Goal: Navigation & Orientation: Find specific page/section

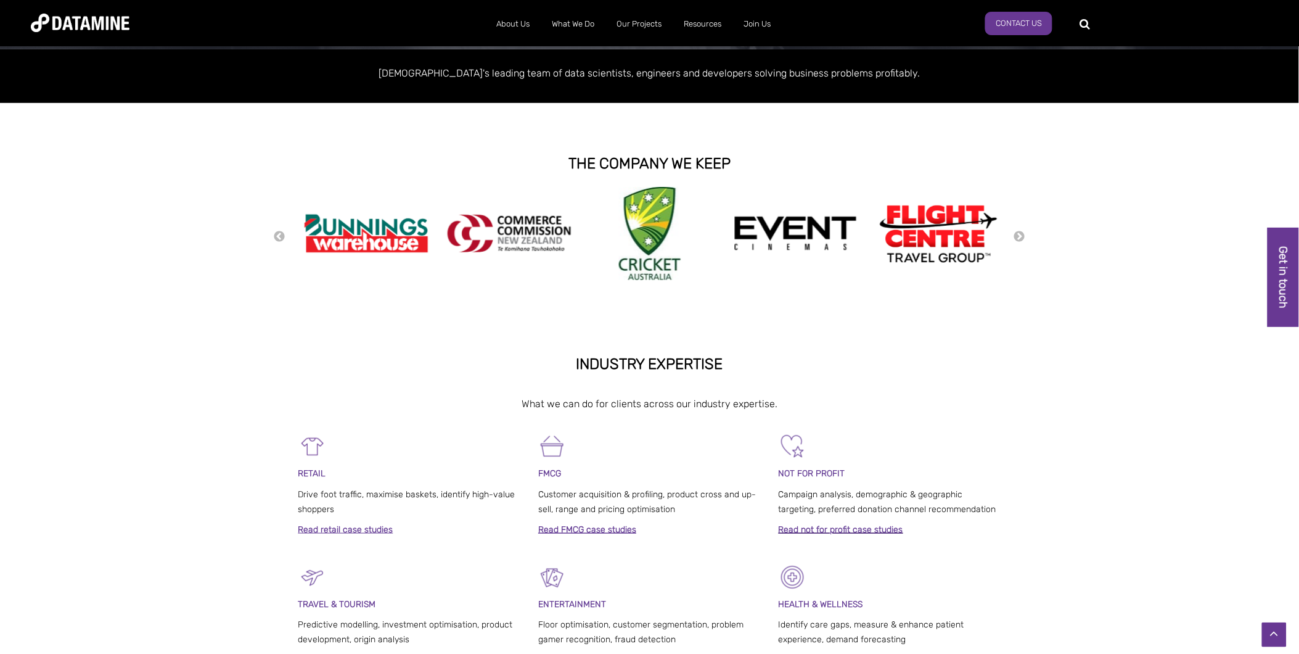
scroll to position [274, 0]
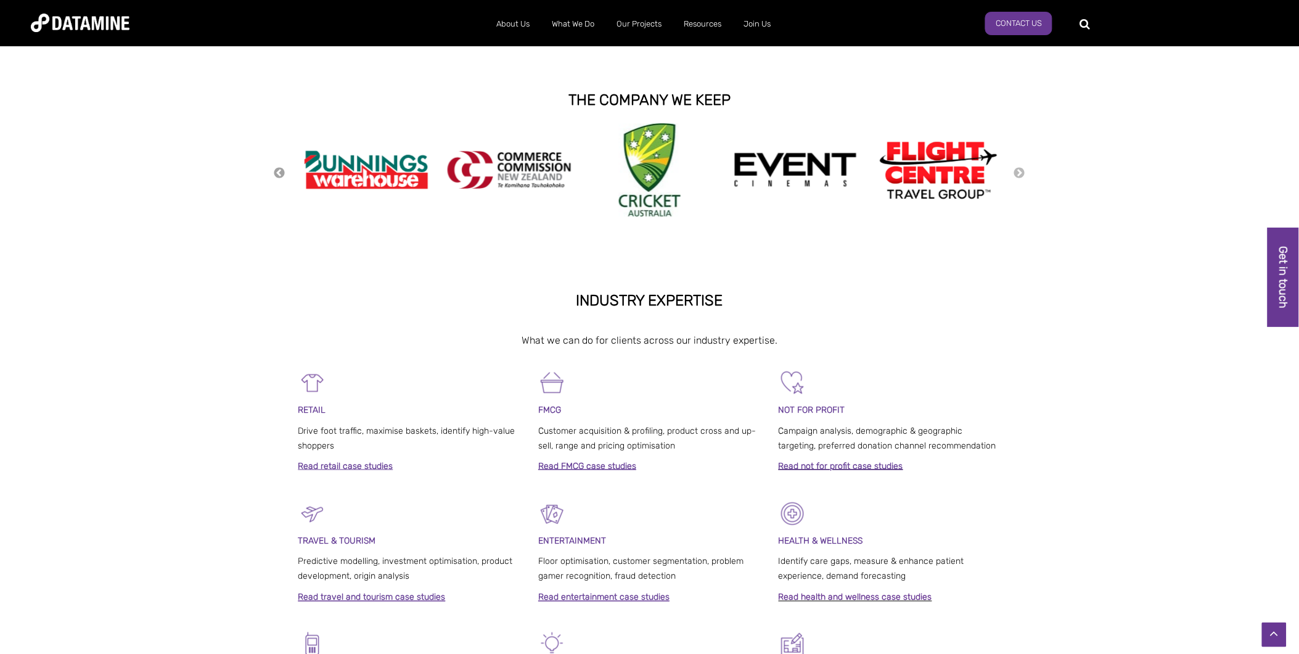
click at [282, 173] on button "Previous" at bounding box center [280, 173] width 12 height 14
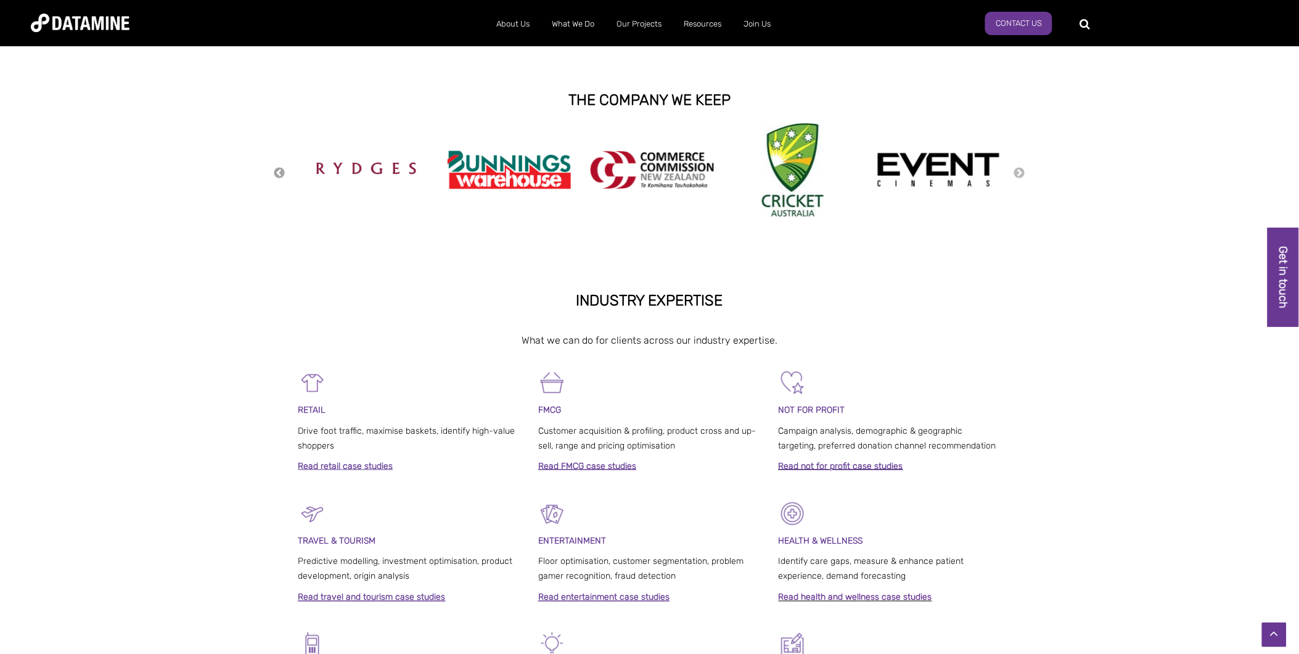
click at [282, 173] on button "Previous" at bounding box center [280, 173] width 12 height 14
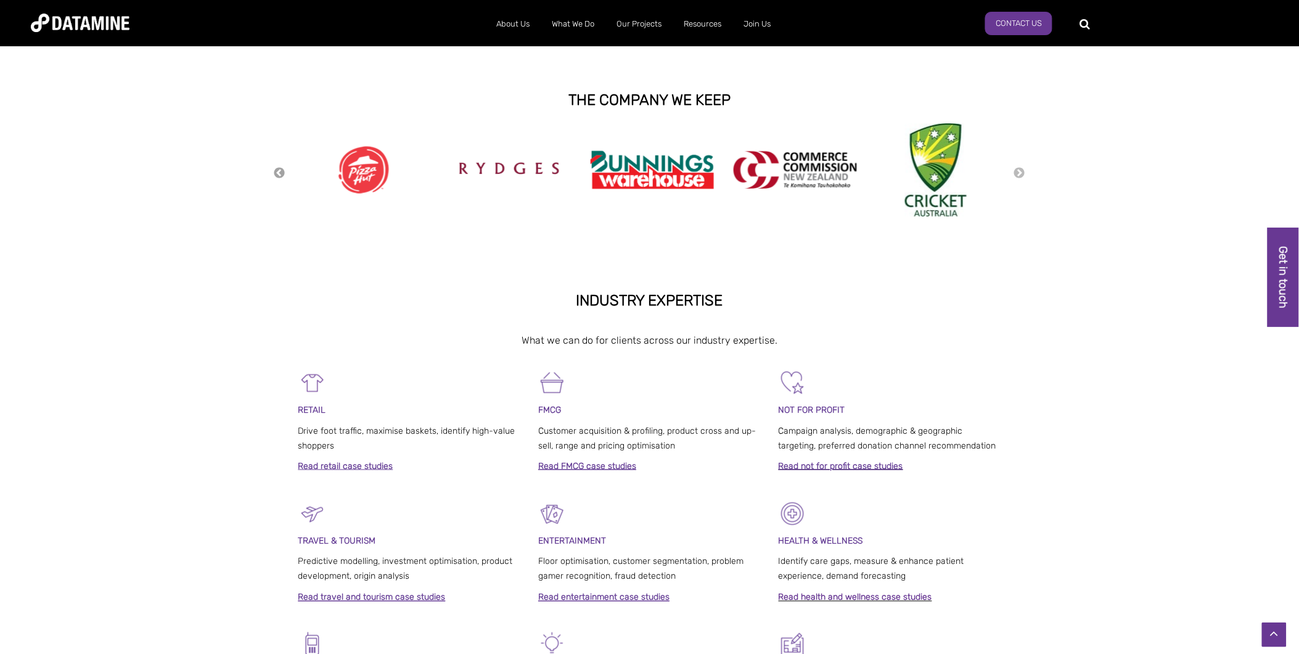
click at [282, 173] on button "Previous" at bounding box center [280, 173] width 12 height 14
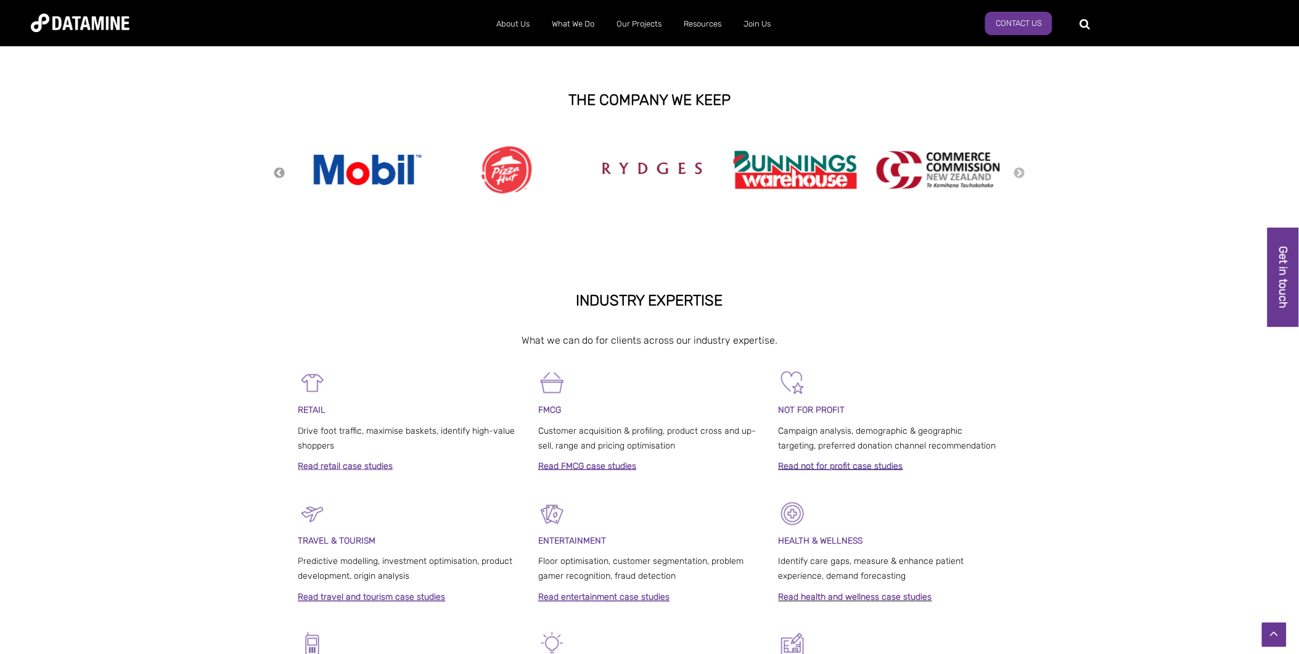
click at [282, 173] on button "Previous" at bounding box center [280, 173] width 12 height 14
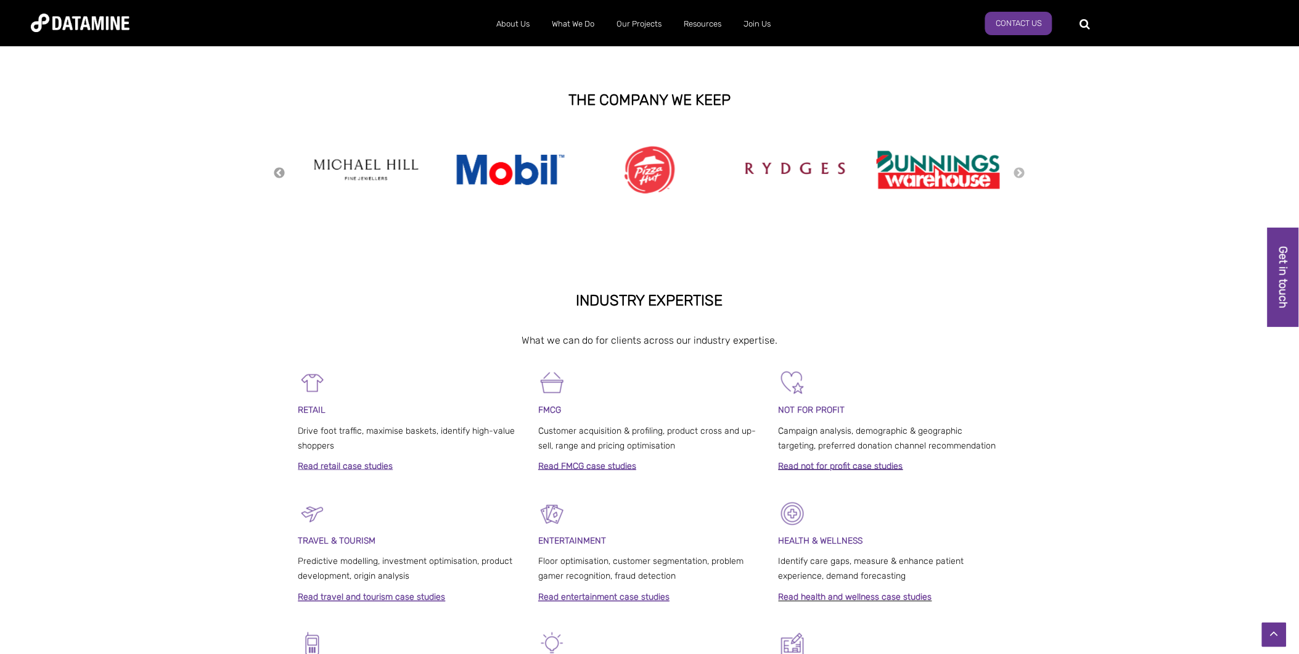
click at [282, 173] on button "Previous" at bounding box center [280, 173] width 12 height 14
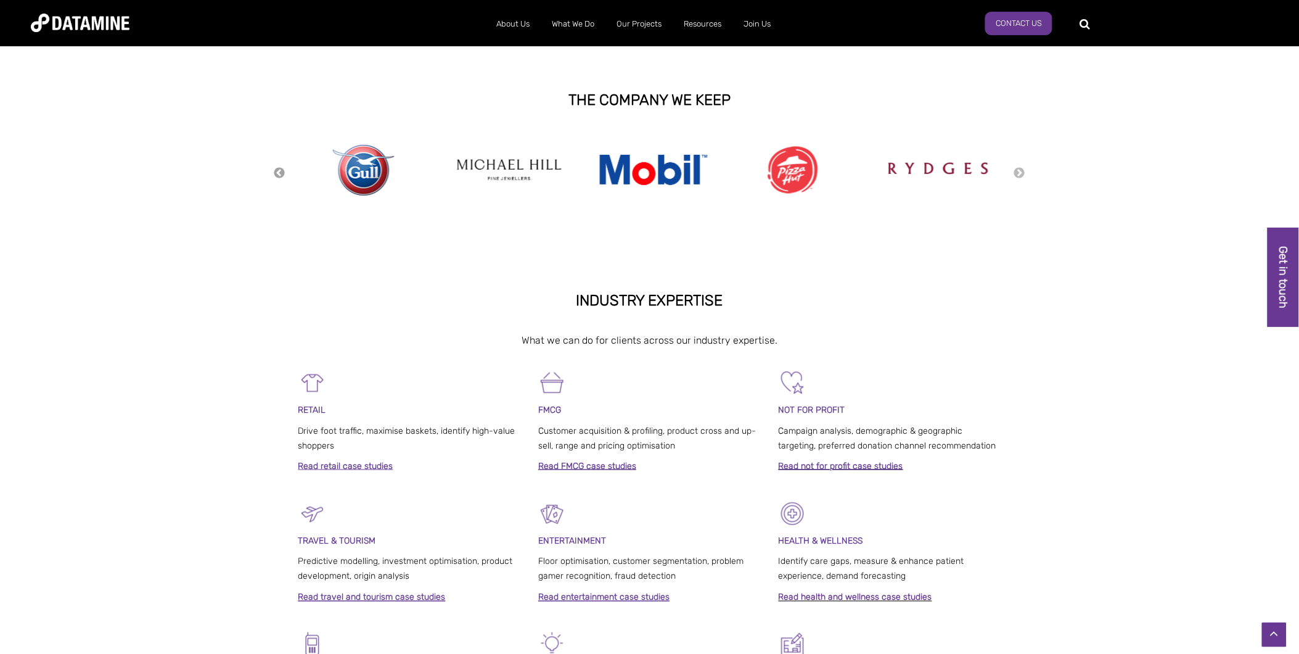
click at [282, 173] on button "Previous" at bounding box center [280, 173] width 12 height 14
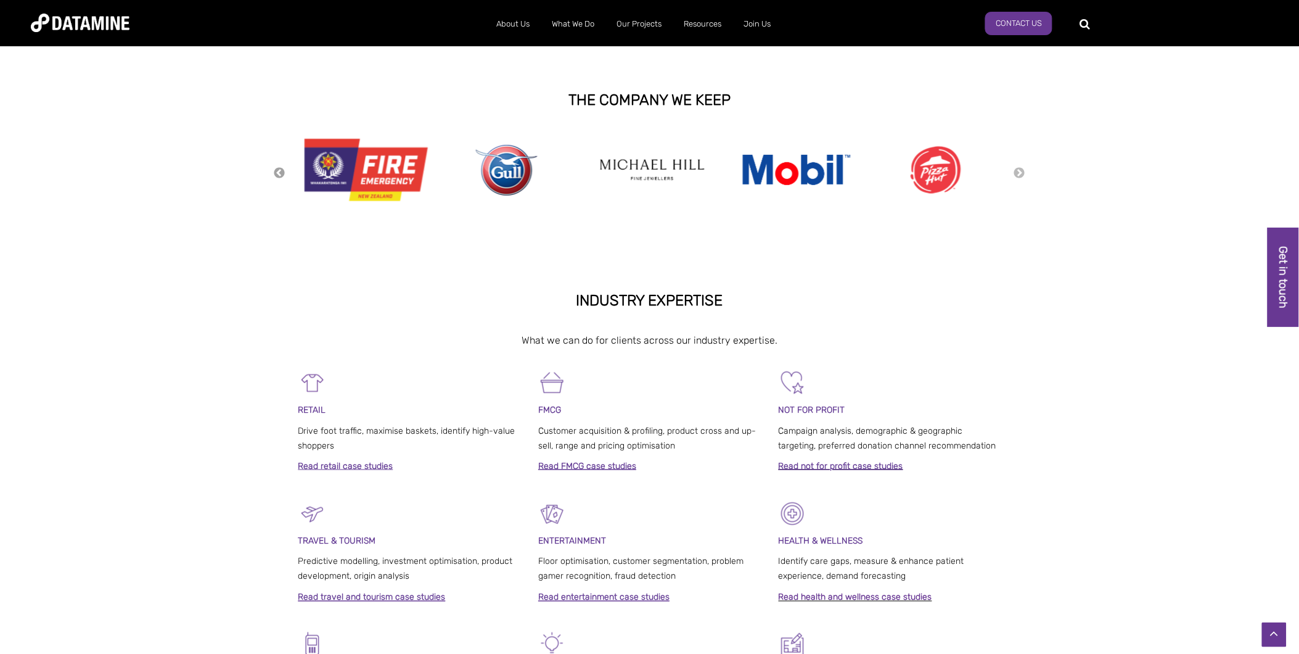
click at [282, 173] on button "Previous" at bounding box center [280, 173] width 12 height 14
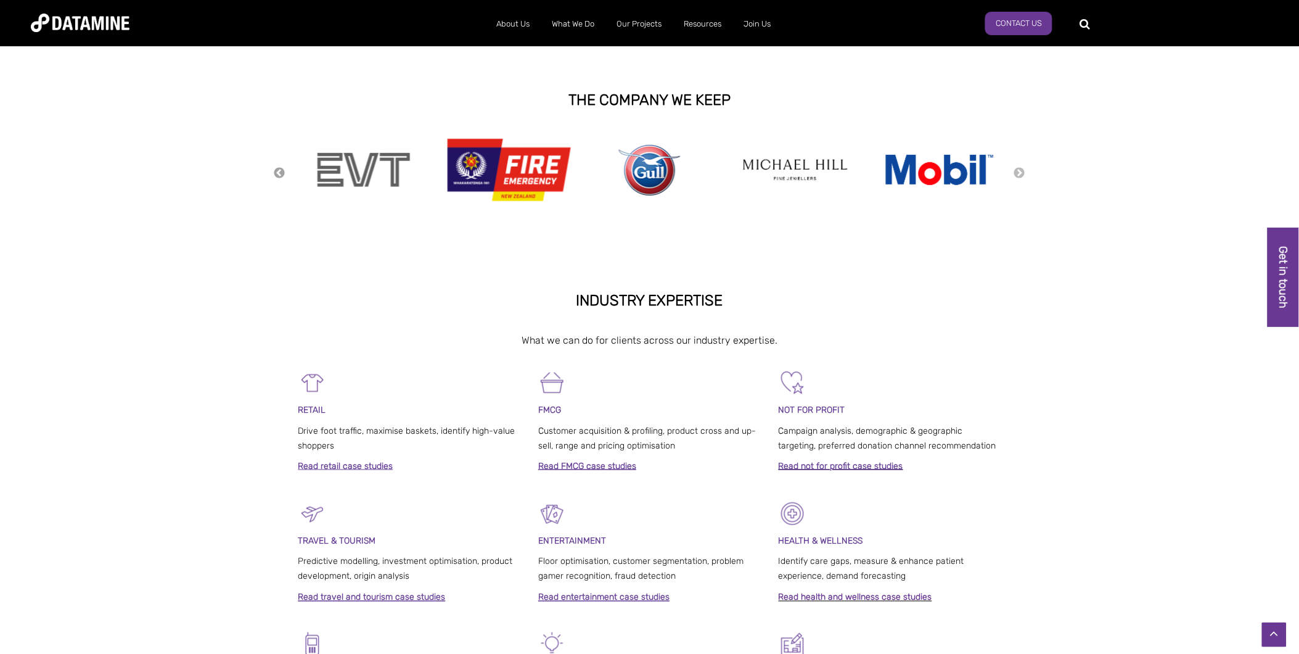
click at [282, 173] on button "Previous" at bounding box center [280, 173] width 12 height 14
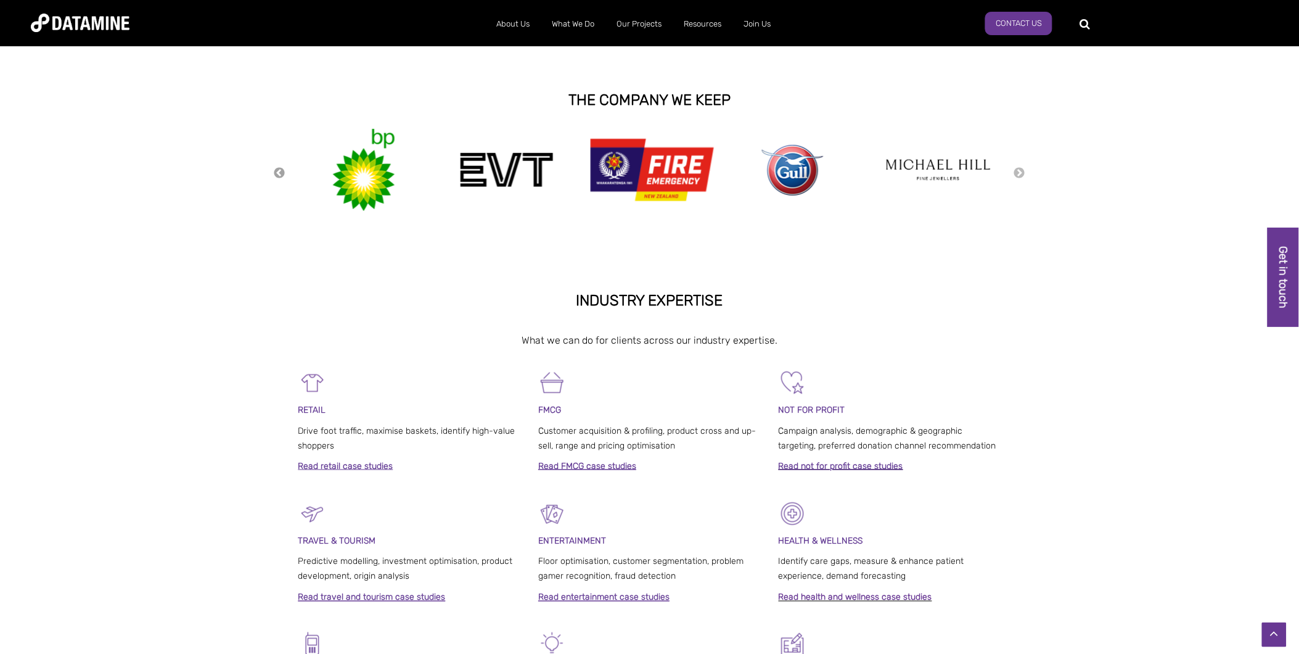
click at [280, 171] on button "Previous" at bounding box center [280, 173] width 12 height 14
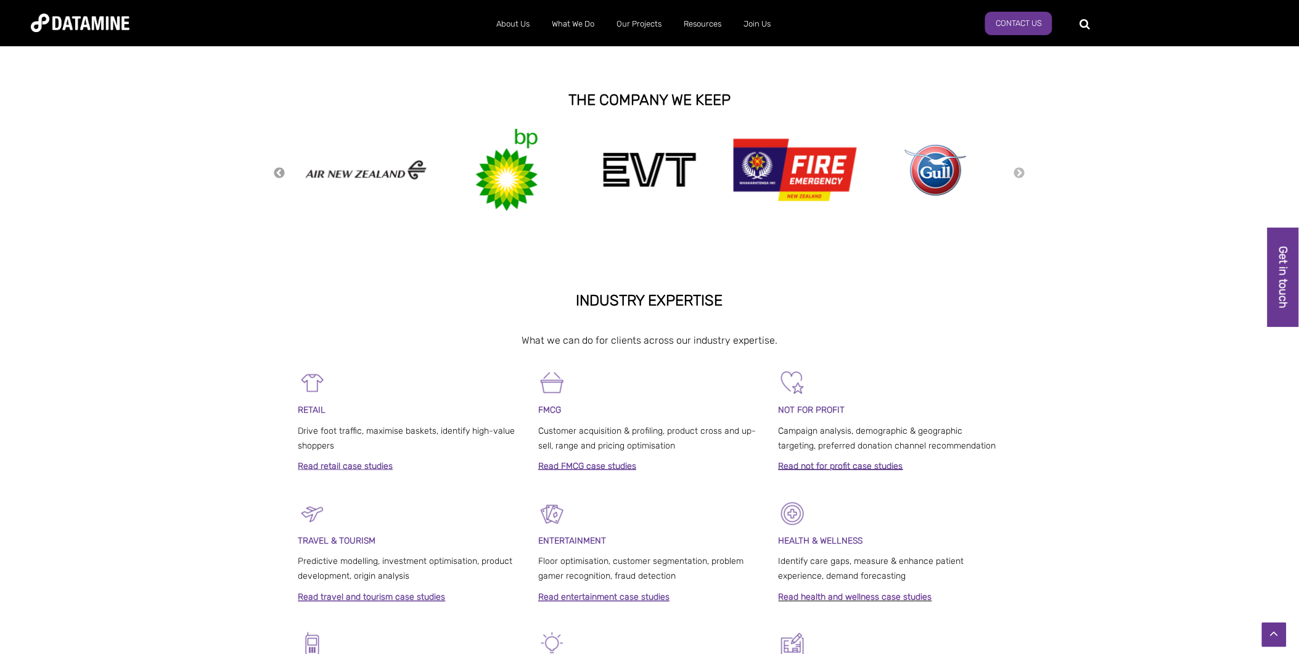
click at [280, 171] on button "Previous" at bounding box center [280, 173] width 12 height 14
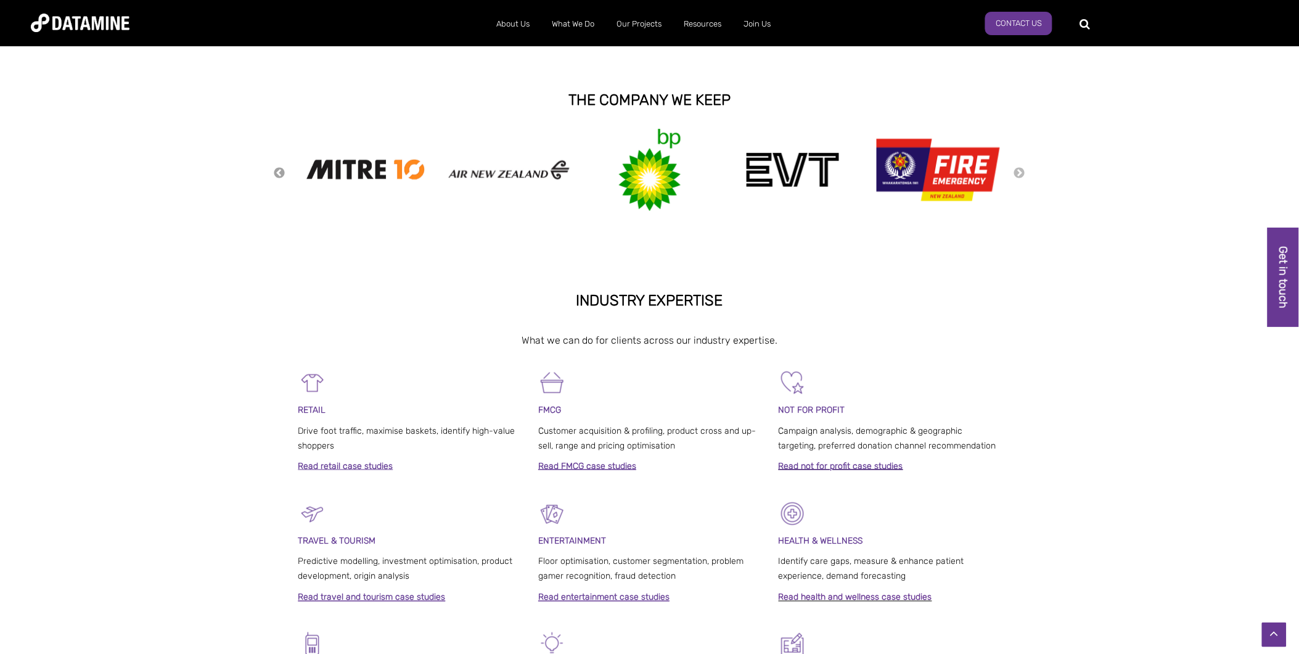
click at [280, 171] on button "Previous" at bounding box center [280, 173] width 12 height 14
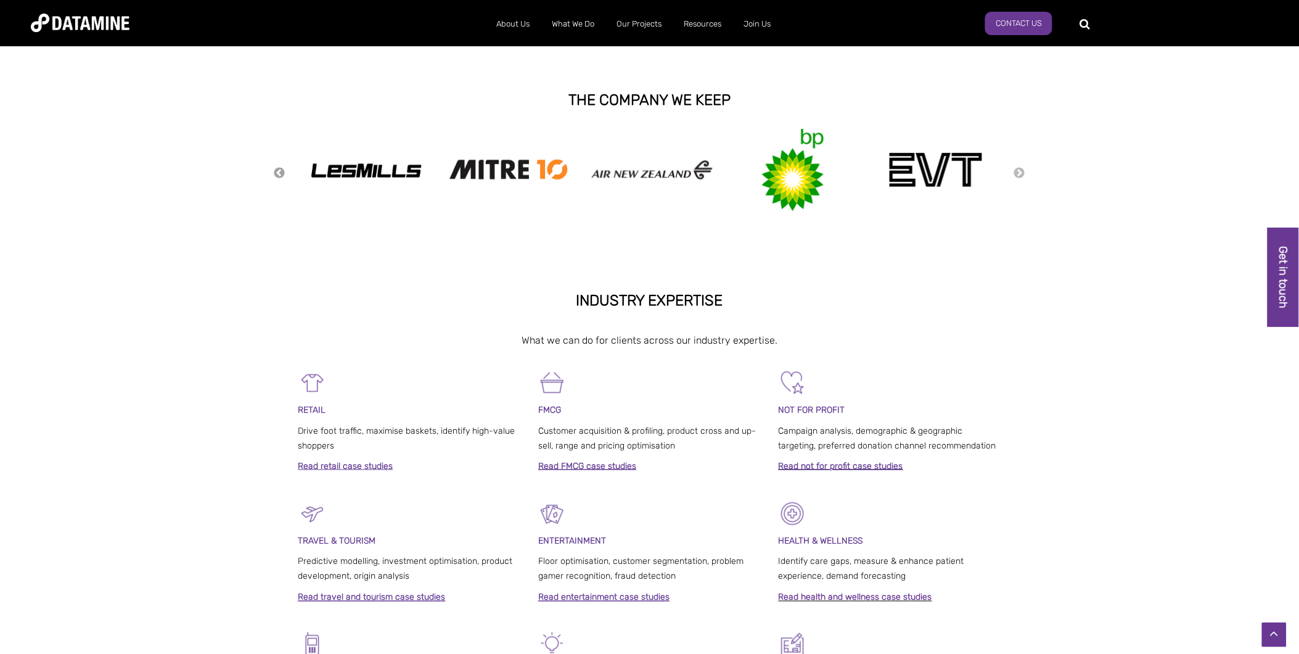
click at [280, 171] on button "Previous" at bounding box center [280, 173] width 12 height 14
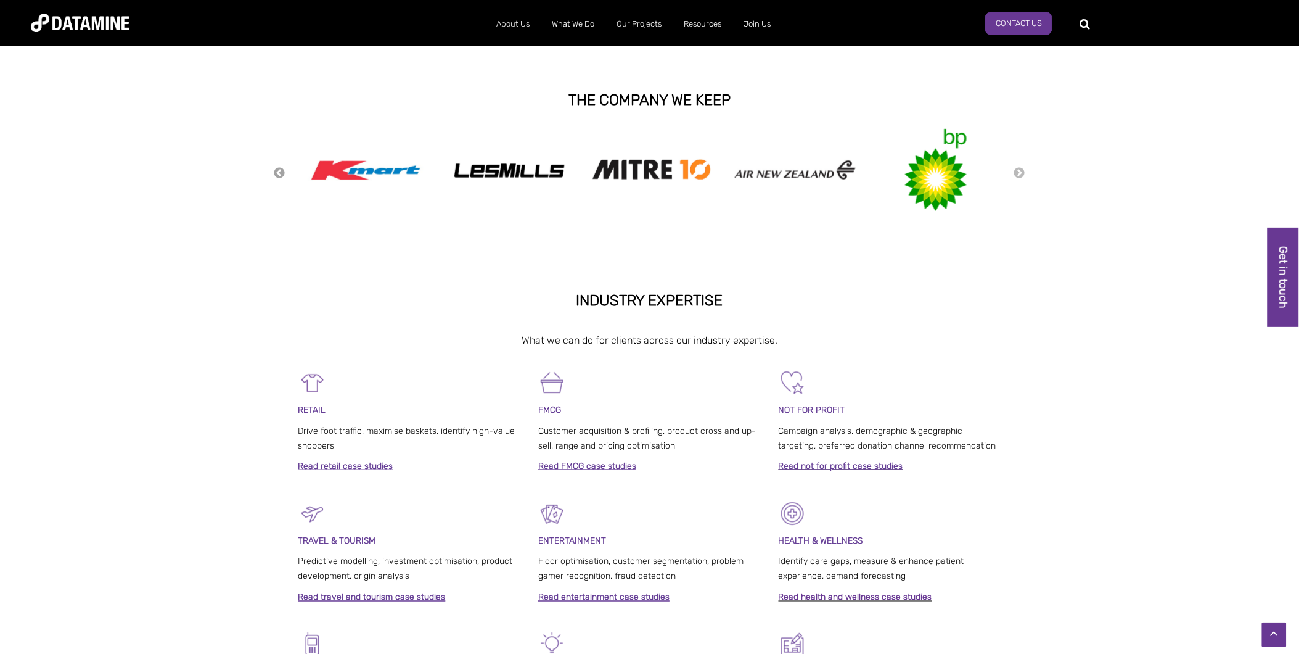
click at [280, 171] on button "Previous" at bounding box center [280, 173] width 12 height 14
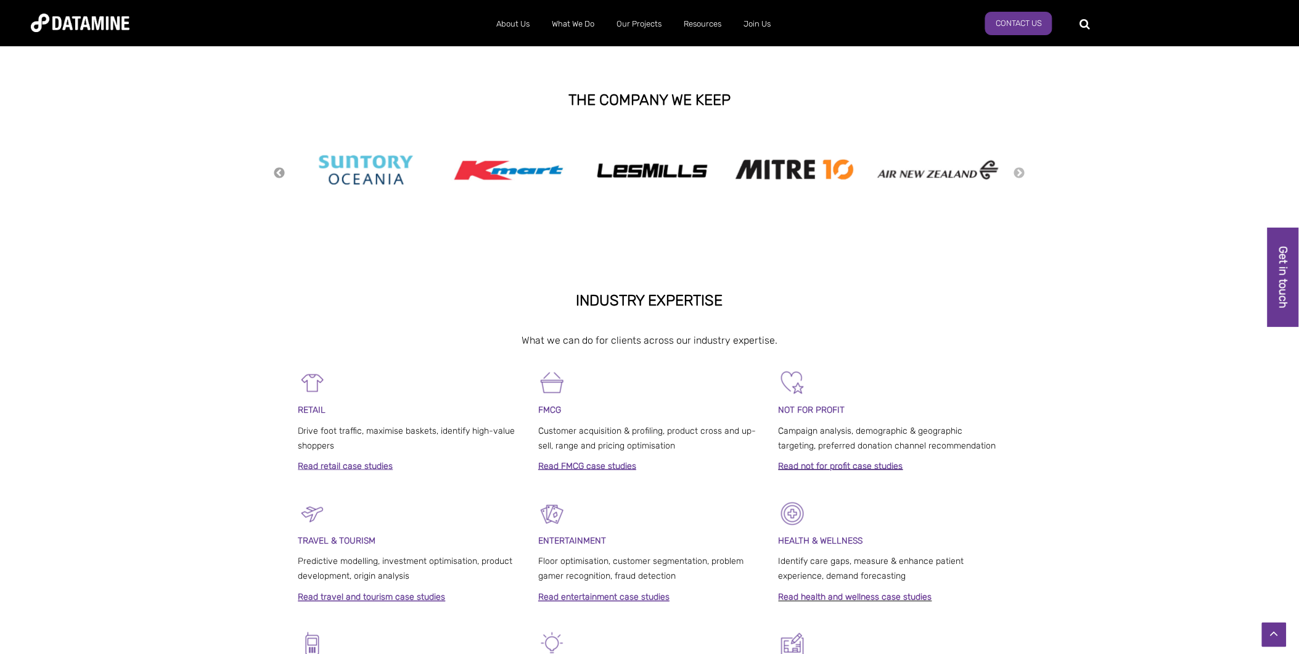
click at [280, 171] on button "Previous" at bounding box center [280, 173] width 12 height 14
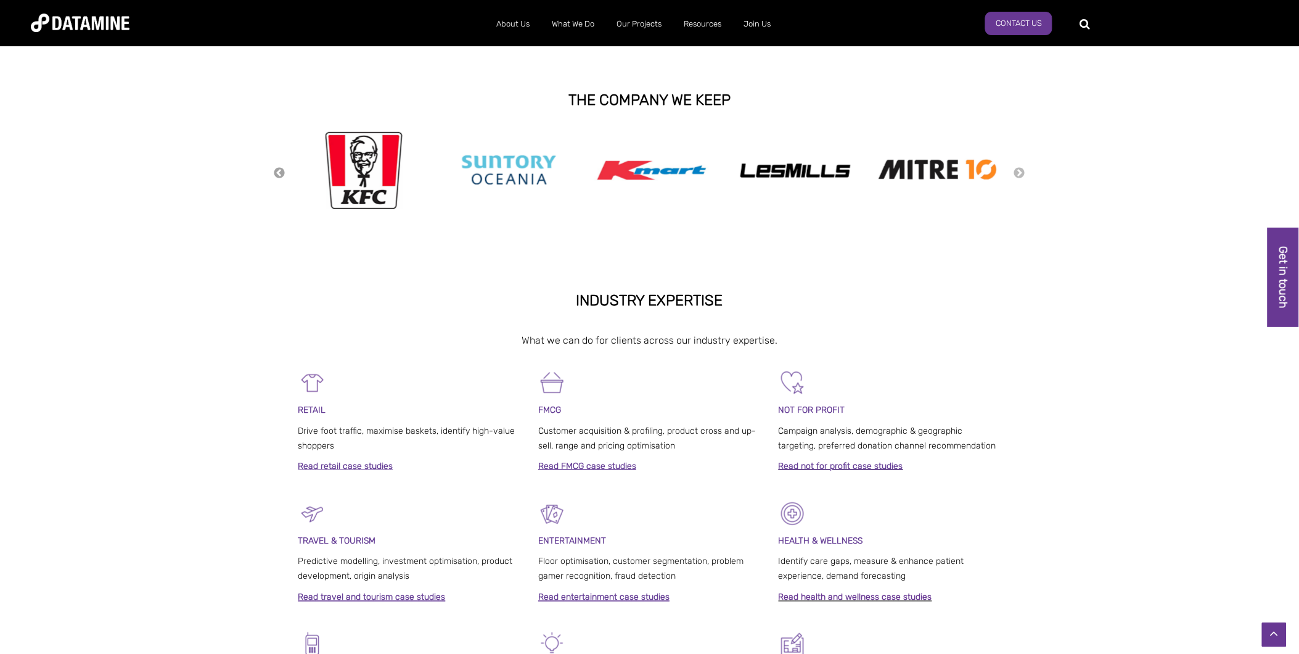
click at [280, 171] on button "Previous" at bounding box center [280, 173] width 12 height 14
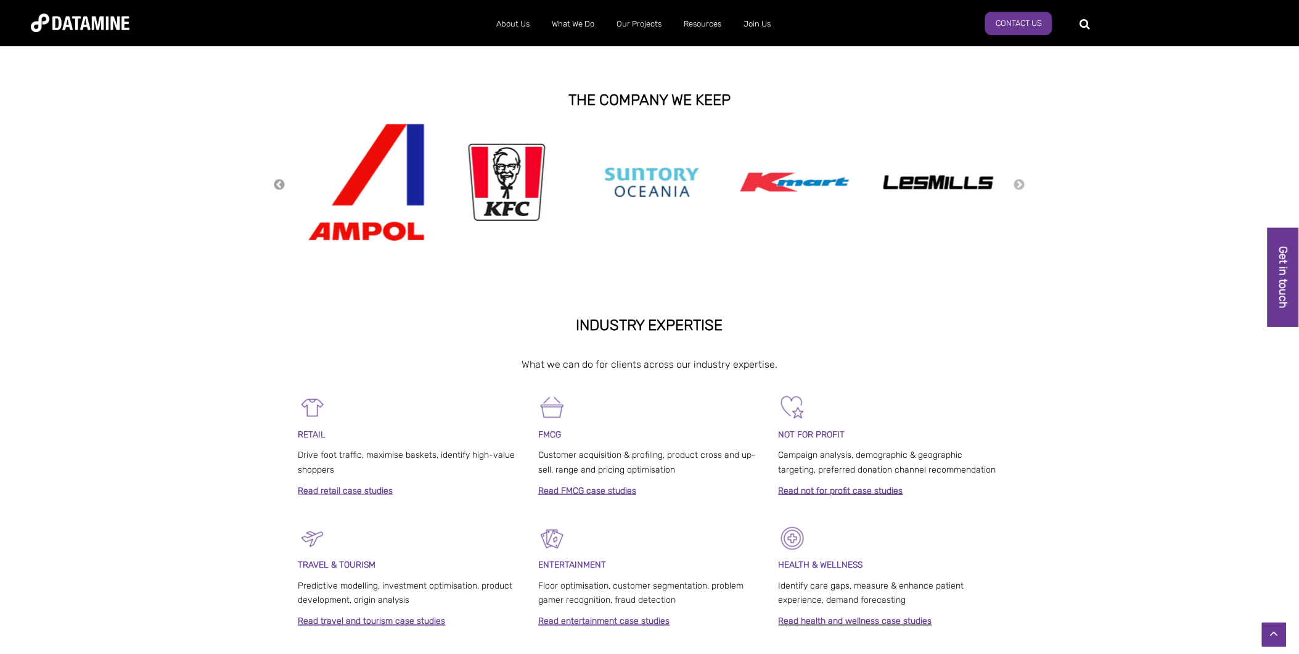
click at [280, 171] on div "Previous Next" at bounding box center [650, 184] width 752 height 123
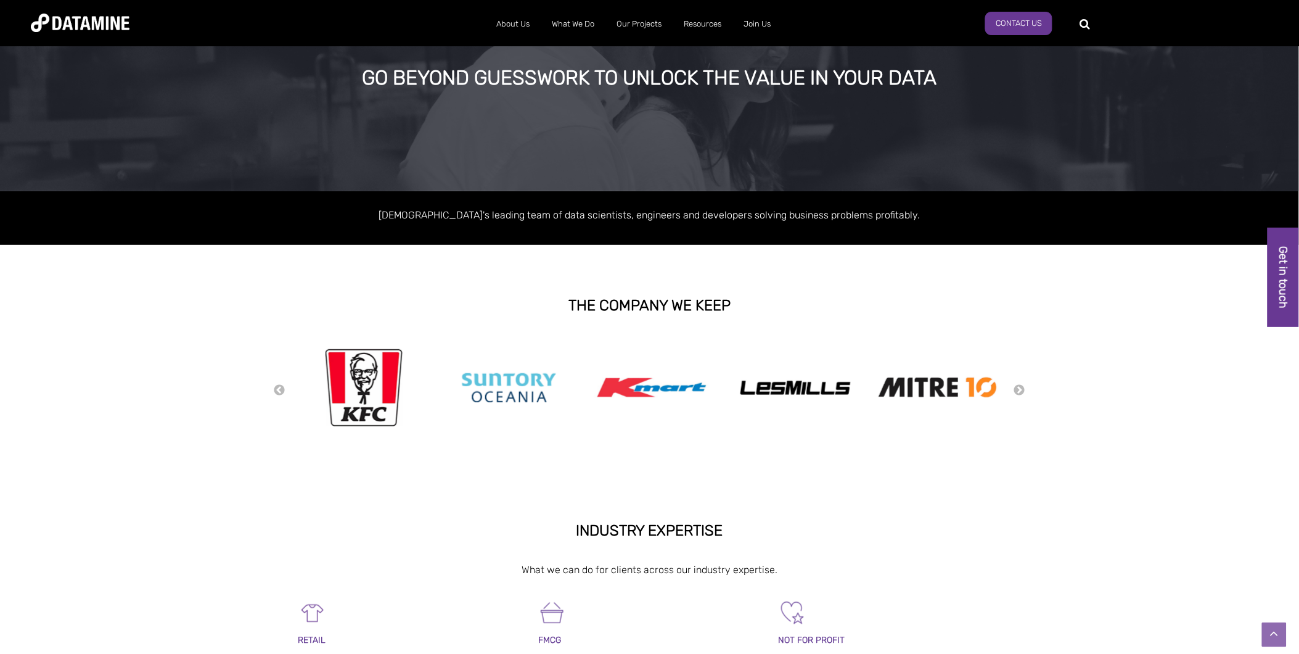
scroll to position [0, 0]
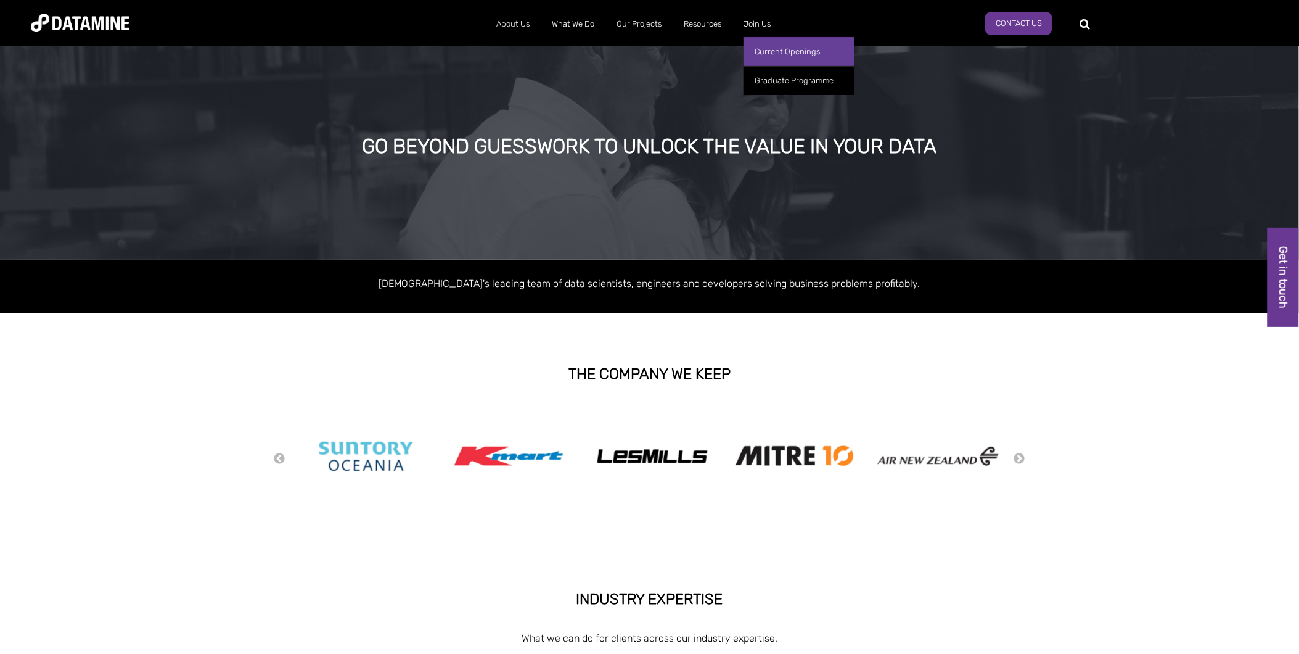
click at [782, 52] on link "Current Openings" at bounding box center [799, 51] width 111 height 29
